Goal: Navigation & Orientation: Find specific page/section

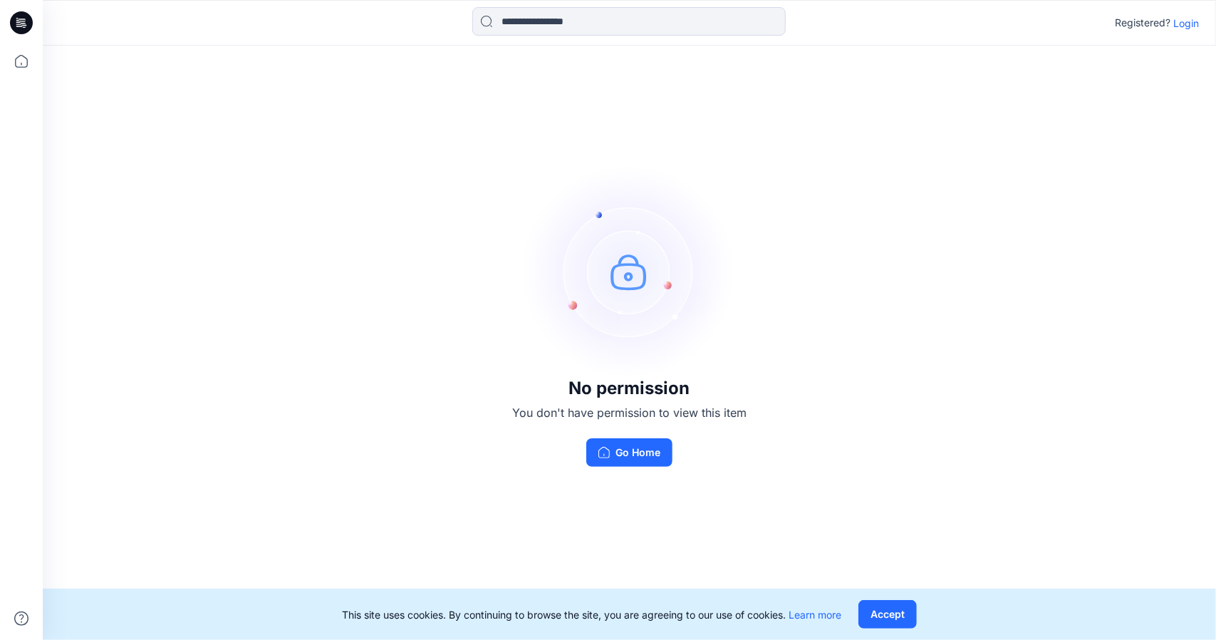
click at [1184, 21] on p "Login" at bounding box center [1186, 23] width 26 height 15
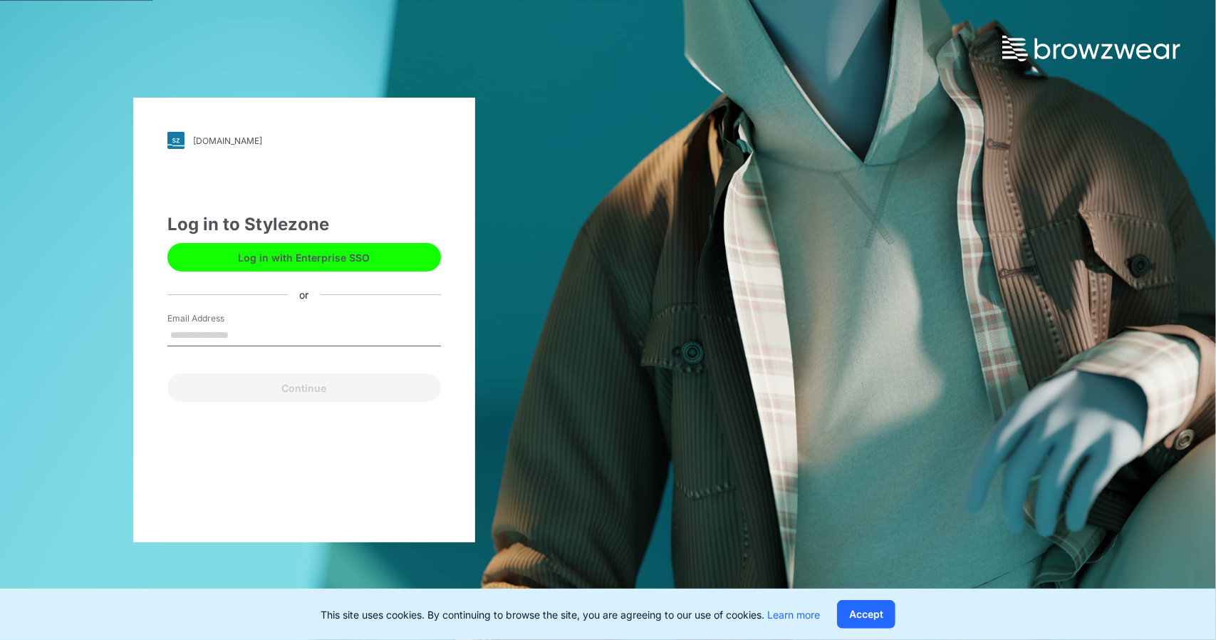
click at [222, 328] on input "Email Address" at bounding box center [304, 335] width 274 height 21
type input "**********"
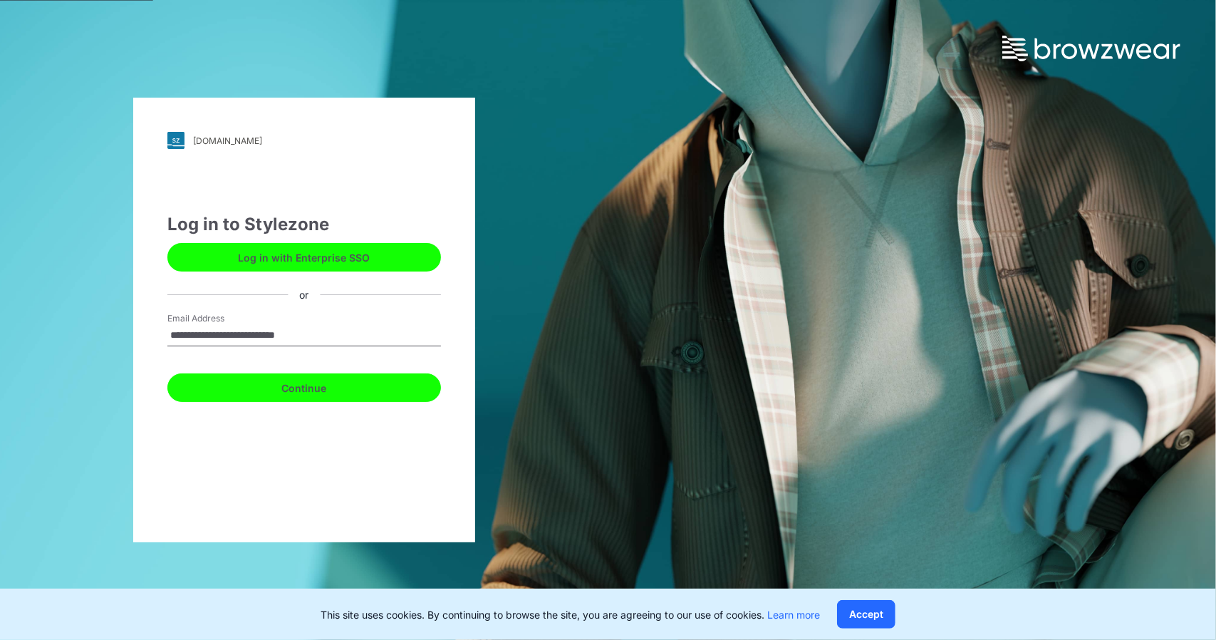
click at [288, 389] on button "Continue" at bounding box center [304, 387] width 274 height 28
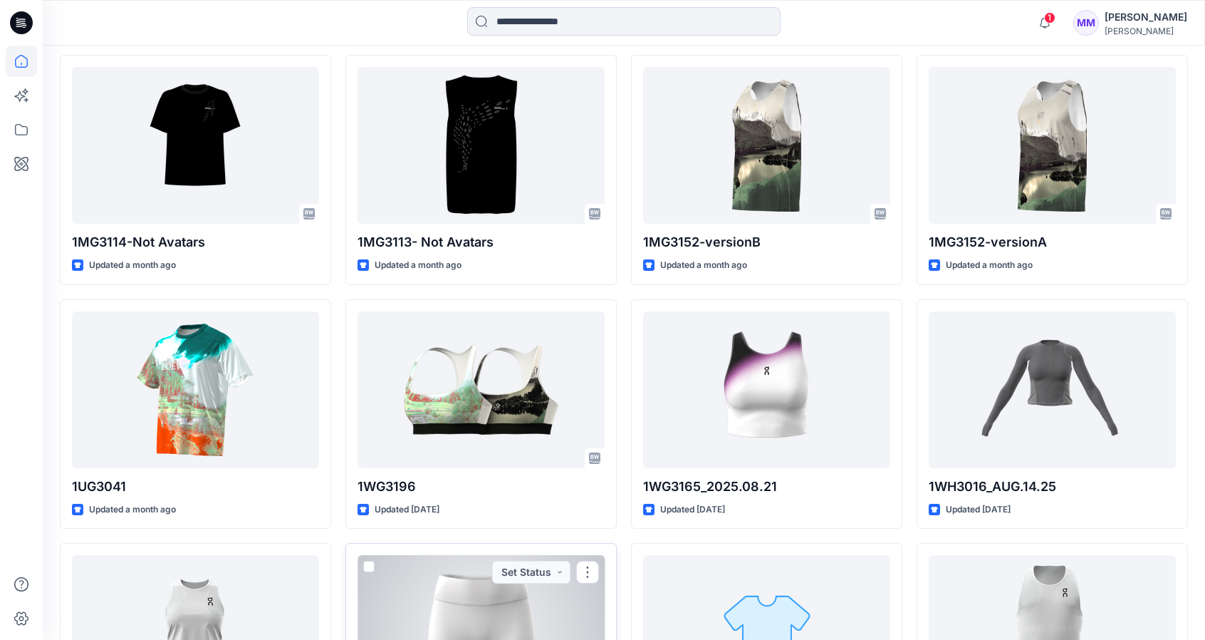
scroll to position [590, 0]
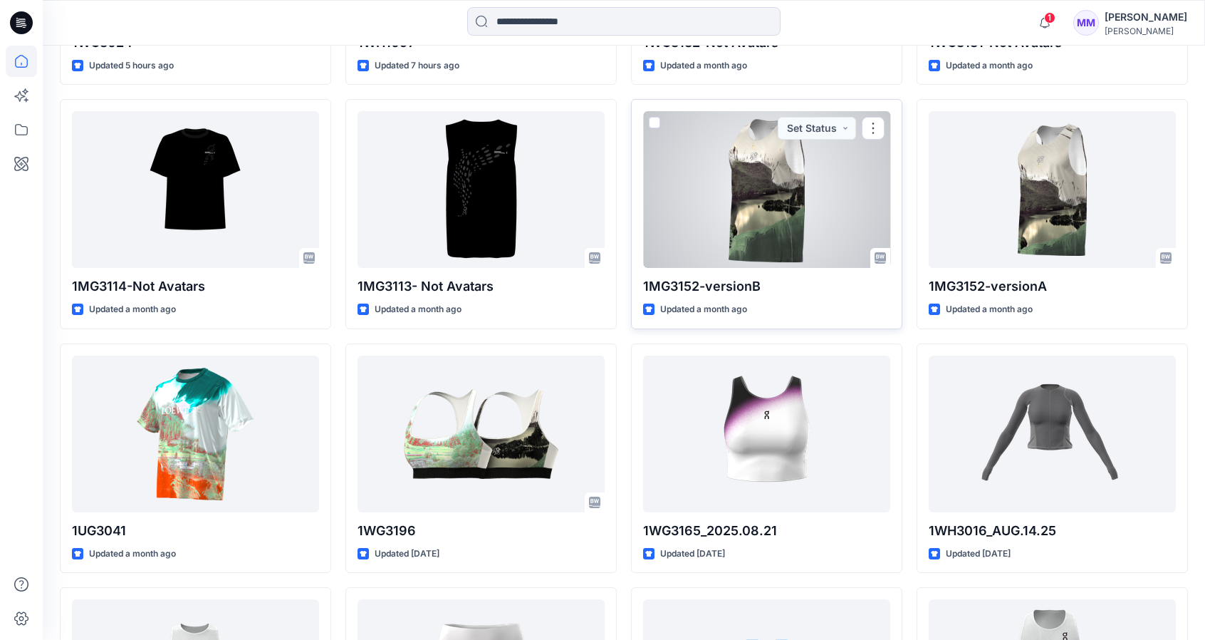
click at [768, 209] on div at bounding box center [766, 189] width 247 height 157
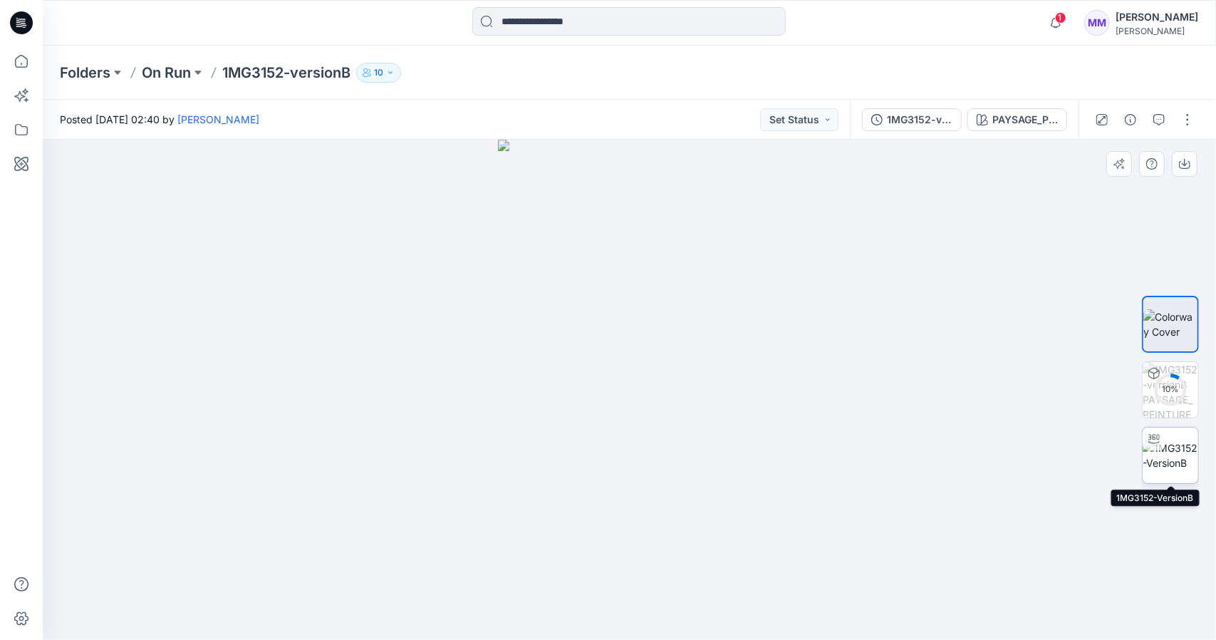
click at [1168, 450] on img at bounding box center [1171, 455] width 56 height 30
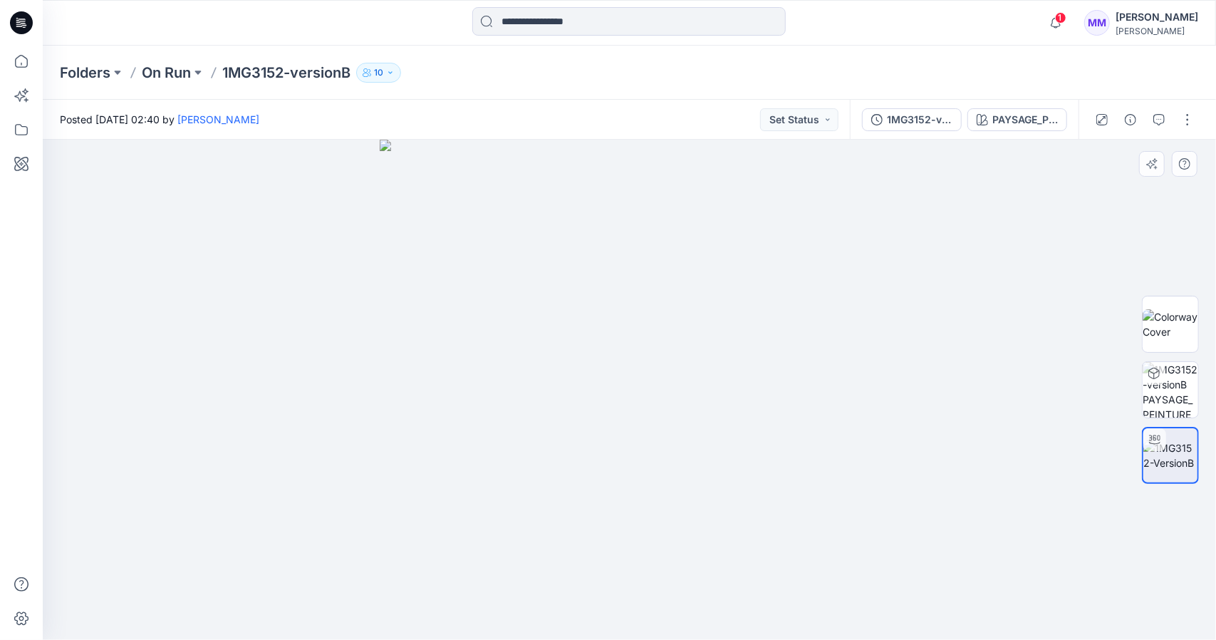
drag, startPoint x: 647, startPoint y: 457, endPoint x: 633, endPoint y: 454, distance: 14.5
click at [633, 454] on div at bounding box center [629, 390] width 1173 height 500
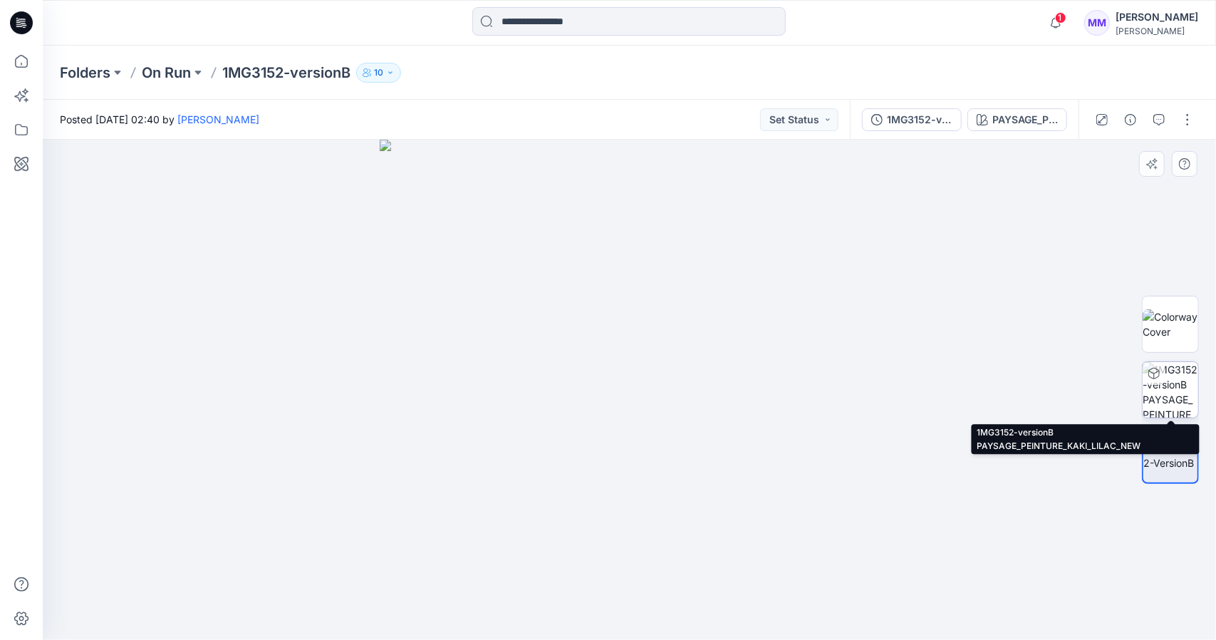
click at [1180, 367] on img at bounding box center [1171, 390] width 56 height 56
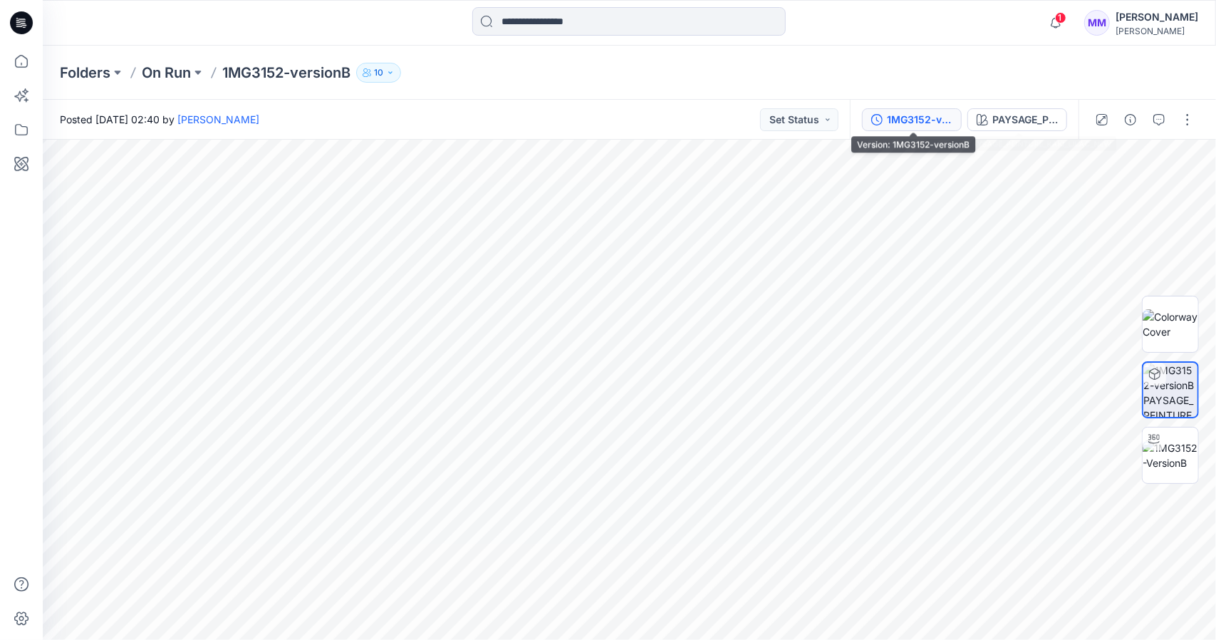
click at [926, 122] on div "1MG3152-versionB" at bounding box center [920, 120] width 66 height 16
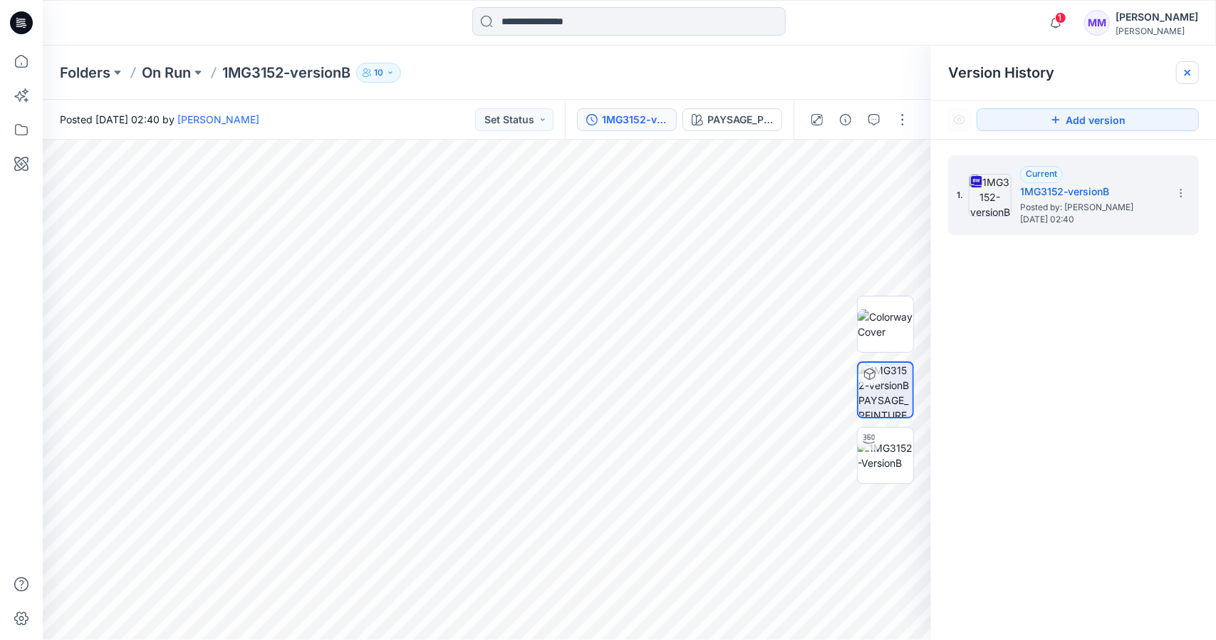
click at [1190, 71] on icon at bounding box center [1188, 73] width 6 height 6
